Goal: Task Accomplishment & Management: Use online tool/utility

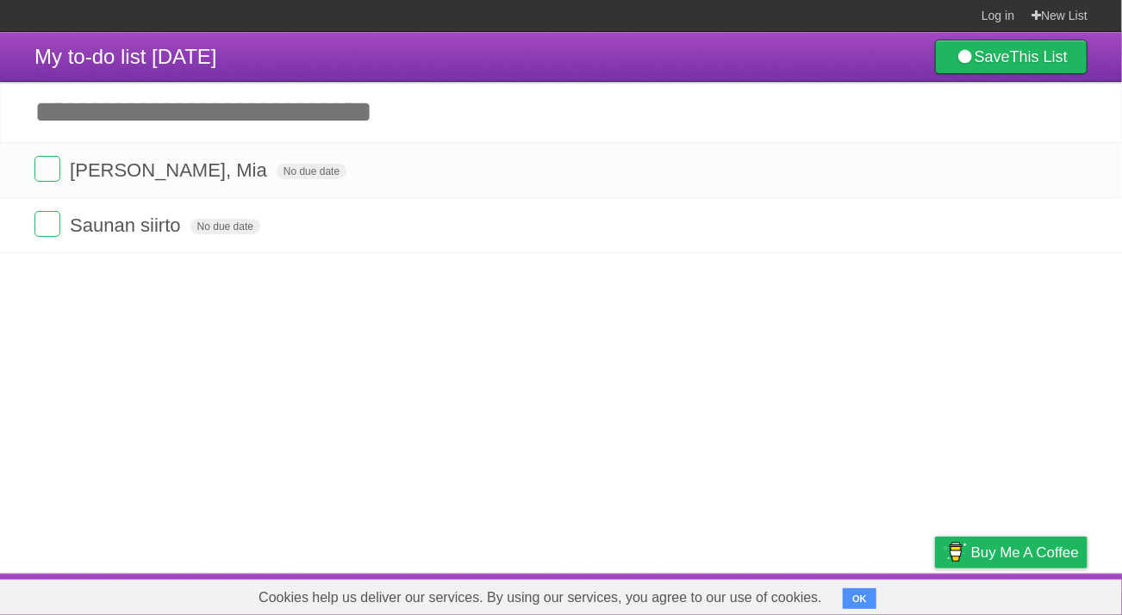
click at [597, 322] on article "My to-do list 09/12/2025 Save This List Add another task ********* Panu, Kari, …" at bounding box center [561, 303] width 1122 height 542
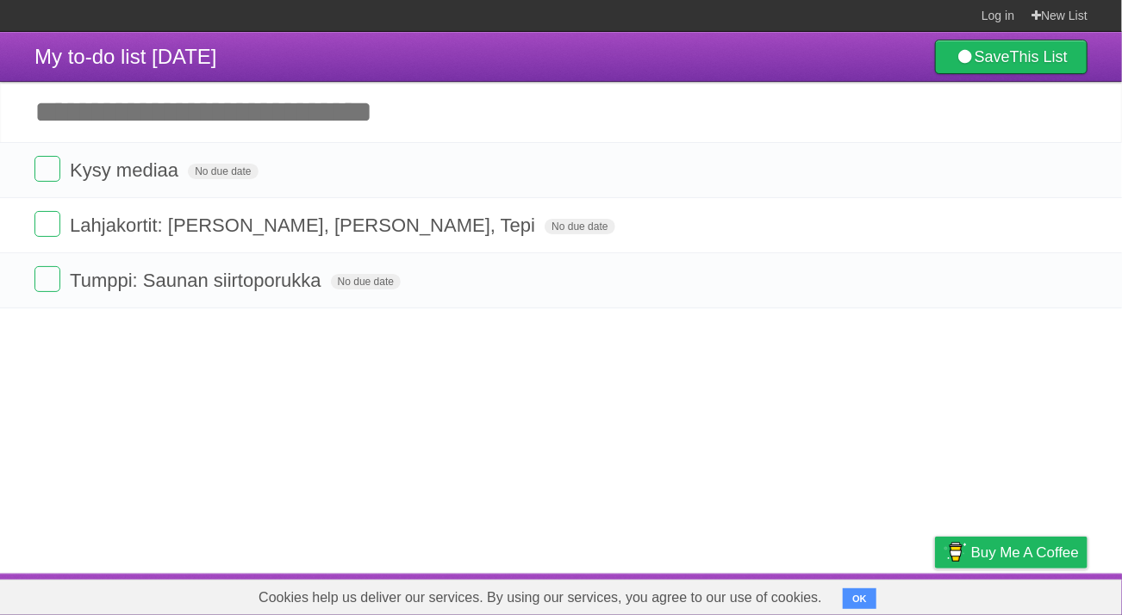
click at [197, 121] on input "Add another task" at bounding box center [561, 112] width 1122 height 60
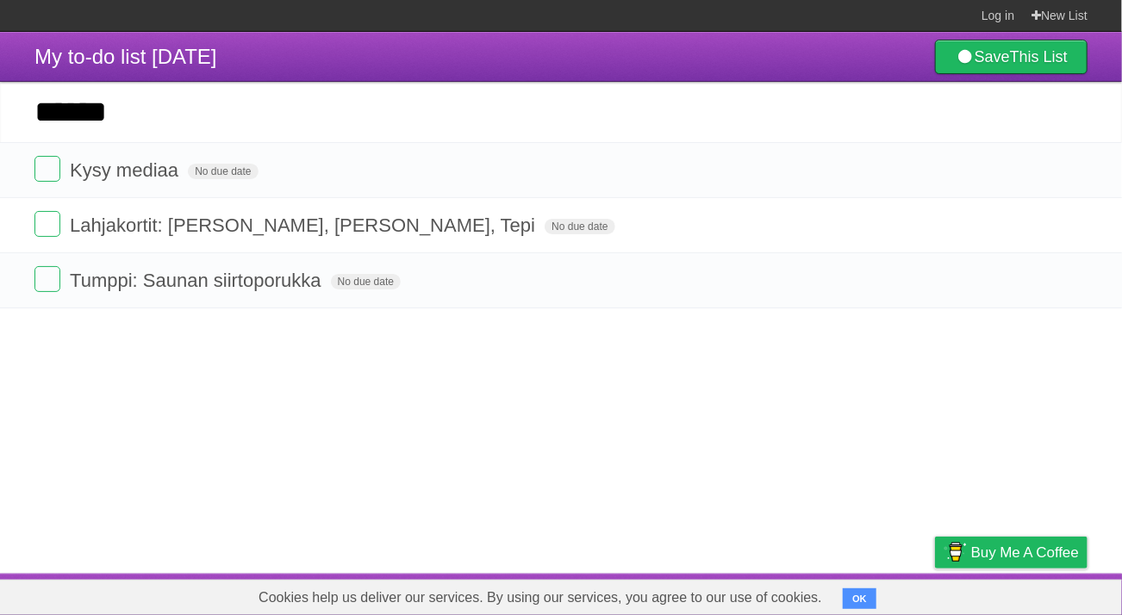
type input "******"
click input "*********" at bounding box center [0, 0] width 0 height 0
